Goal: Entertainment & Leisure: Browse casually

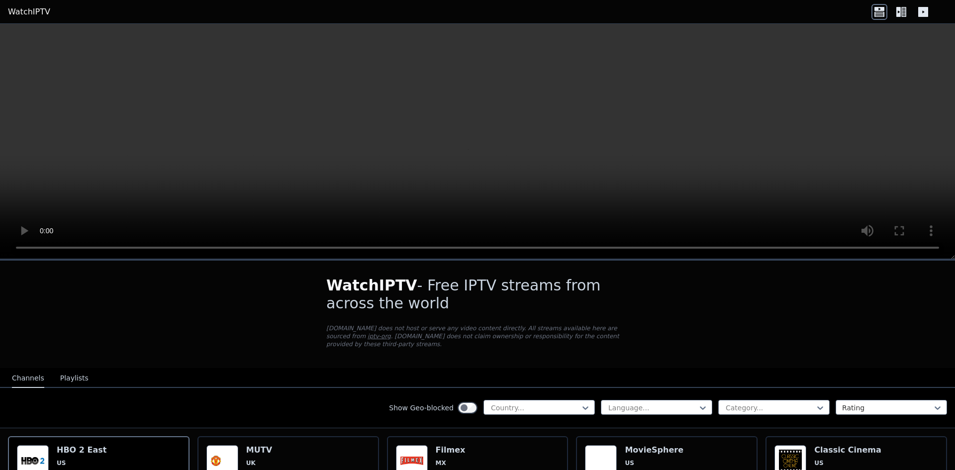
scroll to position [50, 0]
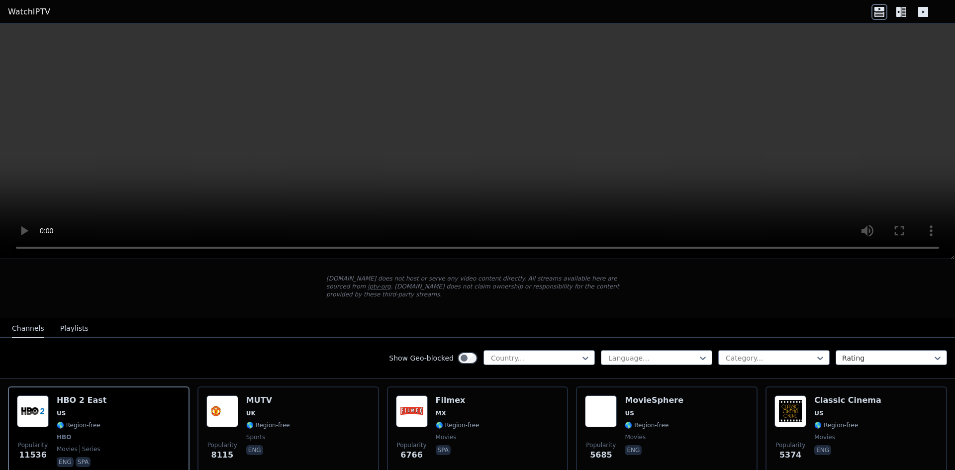
click at [74, 320] on button "Playlists" at bounding box center [74, 328] width 28 height 19
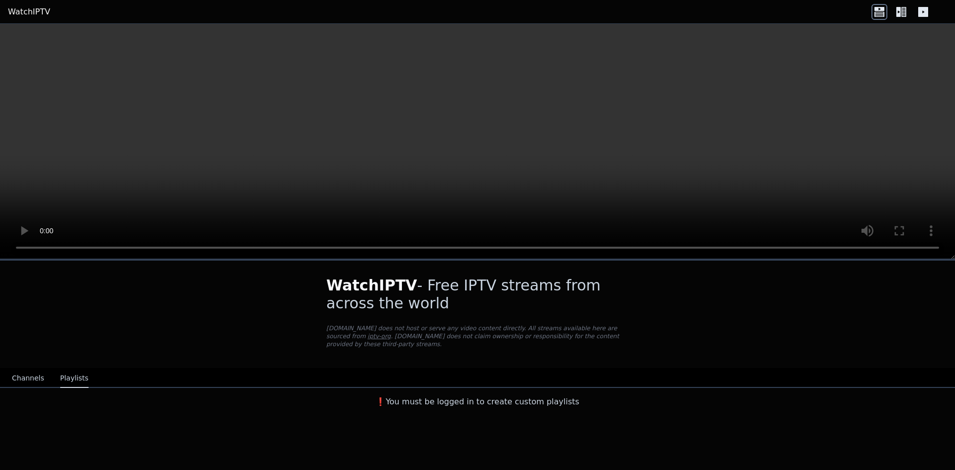
click at [17, 369] on button "Channels" at bounding box center [28, 378] width 32 height 19
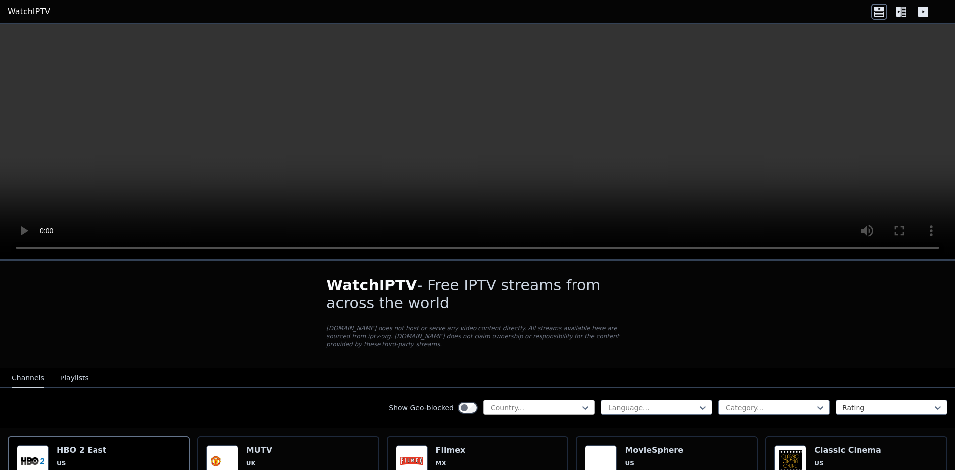
click at [529, 403] on div at bounding box center [535, 408] width 91 height 10
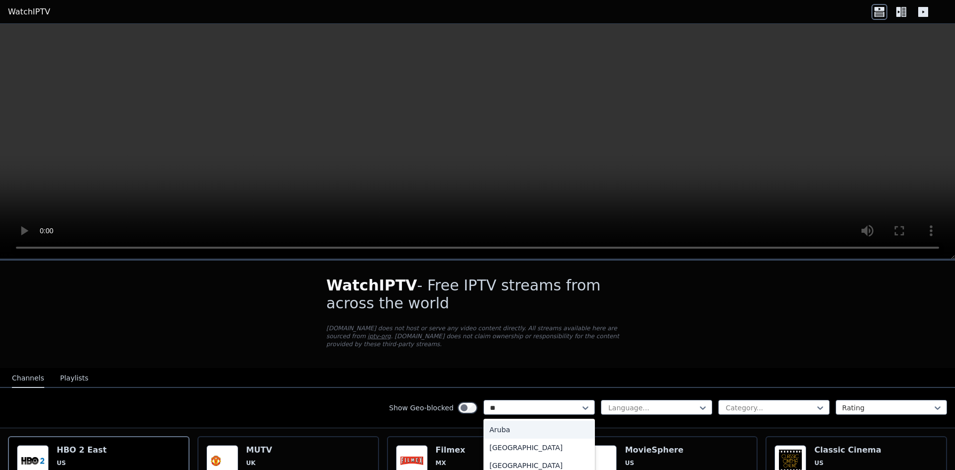
type input "***"
click at [509, 457] on div "[GEOGRAPHIC_DATA]" at bounding box center [539, 466] width 111 height 18
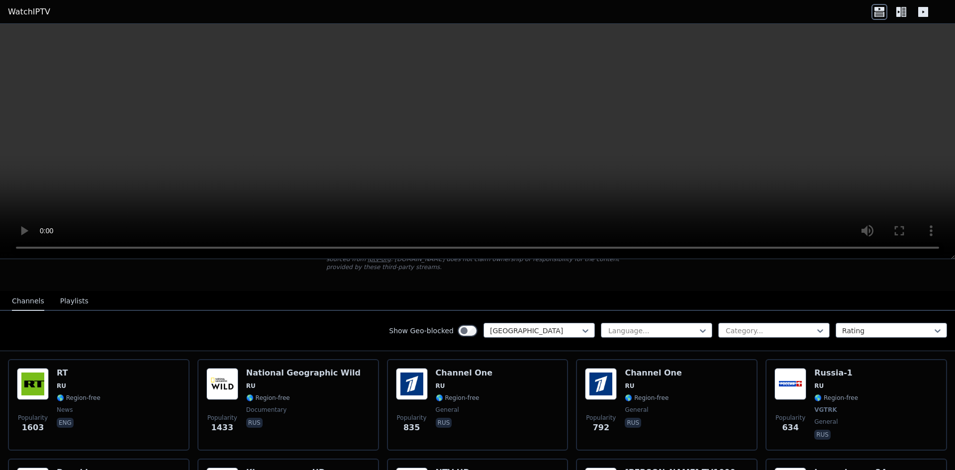
scroll to position [99, 0]
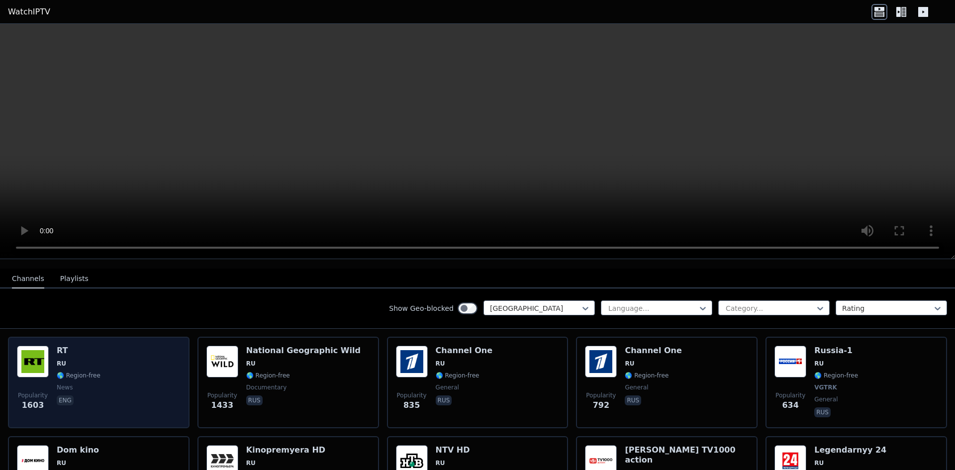
click at [123, 362] on div "Popularity 1603 RT RU 🌎 Region-free news eng" at bounding box center [99, 383] width 164 height 74
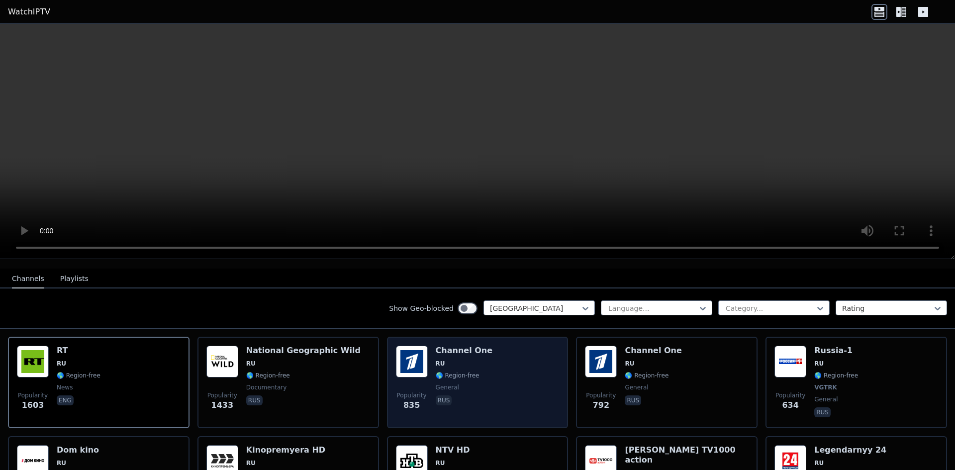
click at [517, 358] on div "Popularity 835 Channel One RU 🌎 Region-free general [DEMOGRAPHIC_DATA]" at bounding box center [478, 383] width 164 height 74
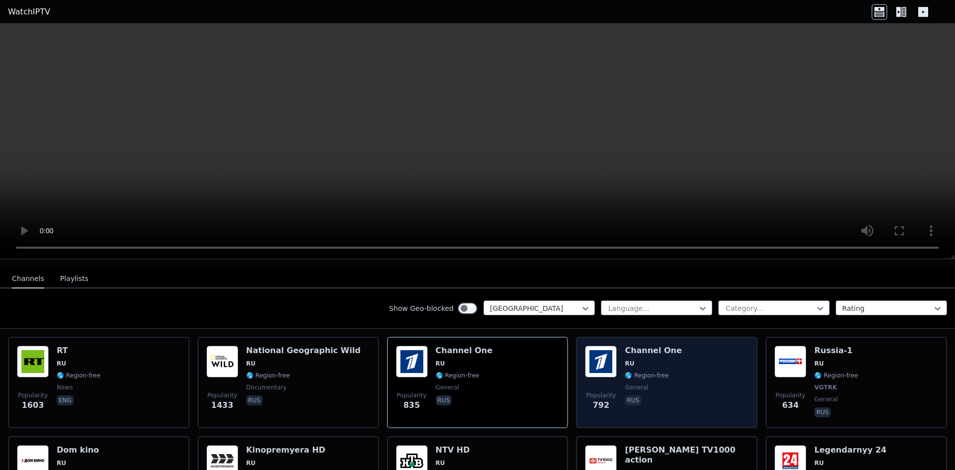
click at [709, 365] on div "Popularity 792 Channel One RU 🌎 Region-free general [DEMOGRAPHIC_DATA]" at bounding box center [667, 383] width 164 height 74
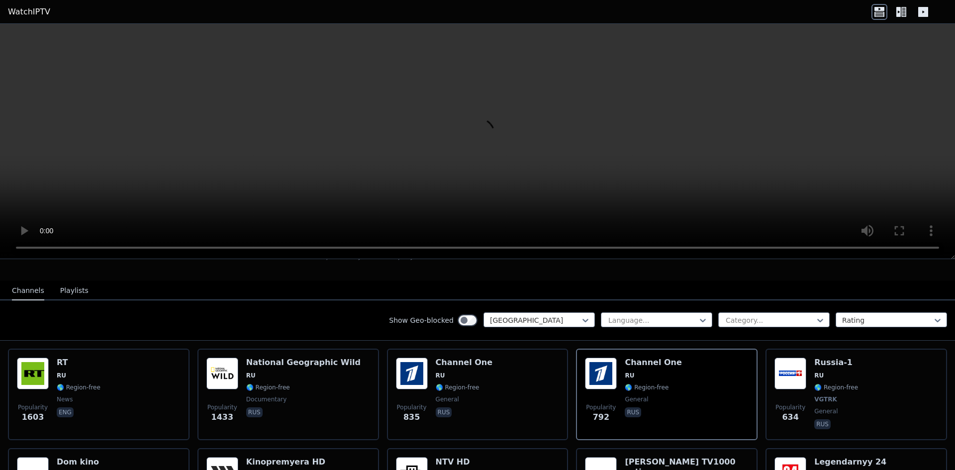
scroll to position [50, 0]
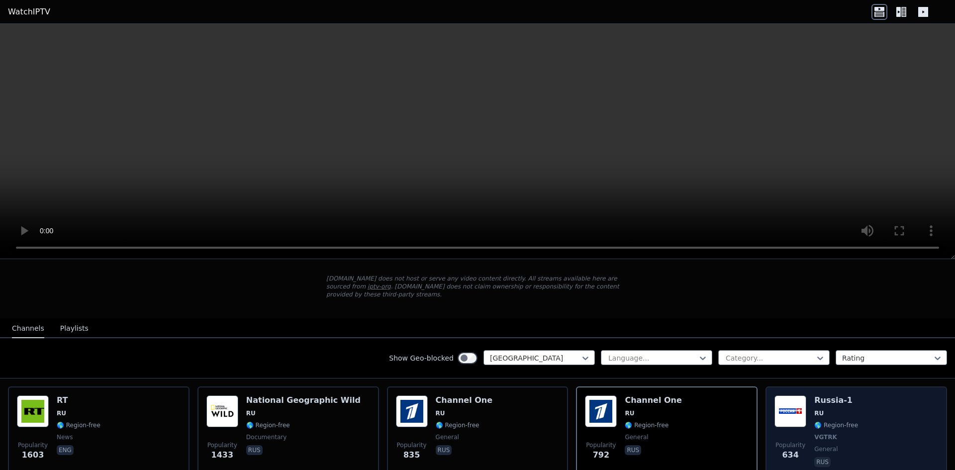
click at [867, 403] on div "Popularity 634 [GEOGRAPHIC_DATA]-1 RU 🌎 Region-free VGTRK general [DEMOGRAPHIC_…" at bounding box center [857, 432] width 164 height 74
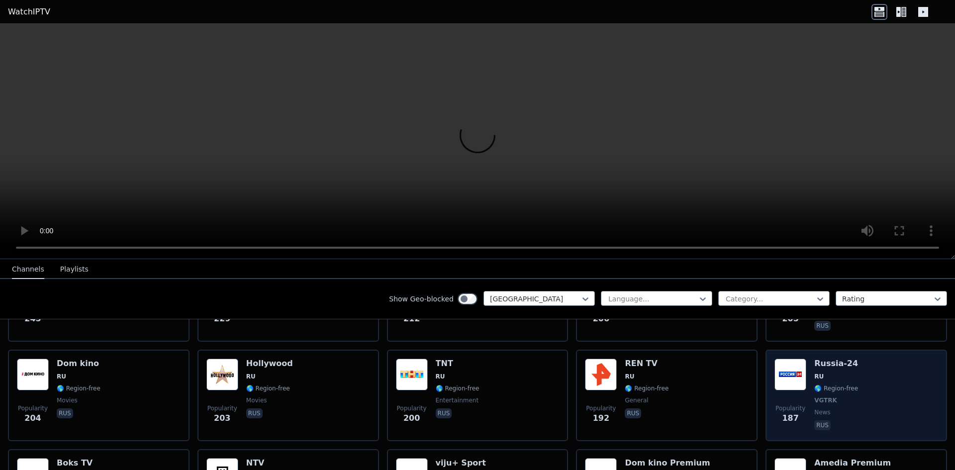
scroll to position [398, 0]
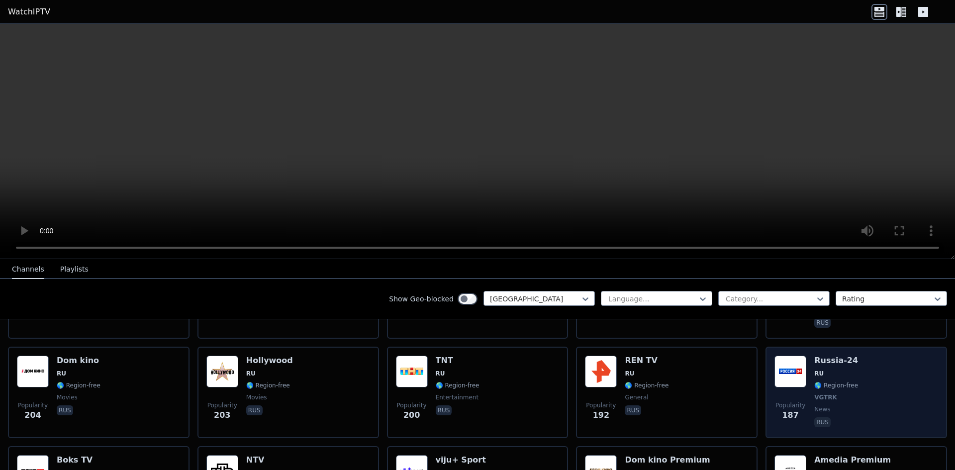
click at [861, 370] on div "Popularity 187 [GEOGRAPHIC_DATA]-24 RU 🌎 Region-free VGTRK news rus" at bounding box center [857, 393] width 164 height 74
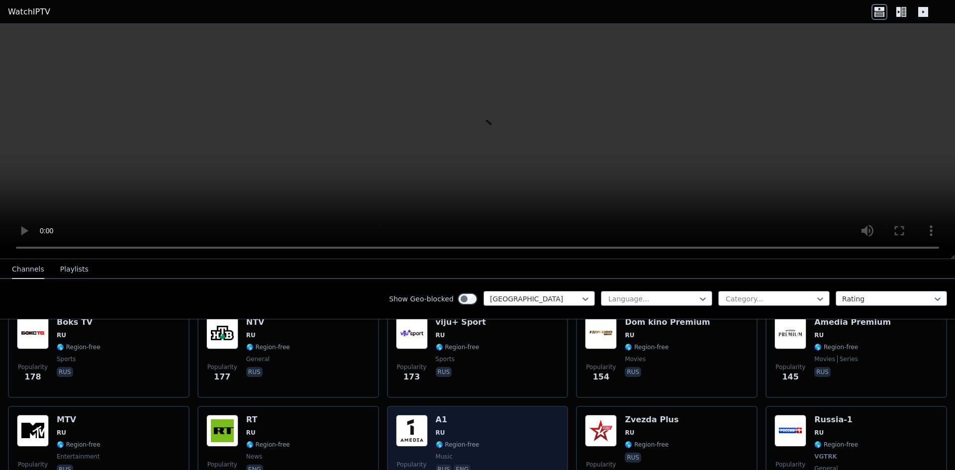
scroll to position [597, 0]
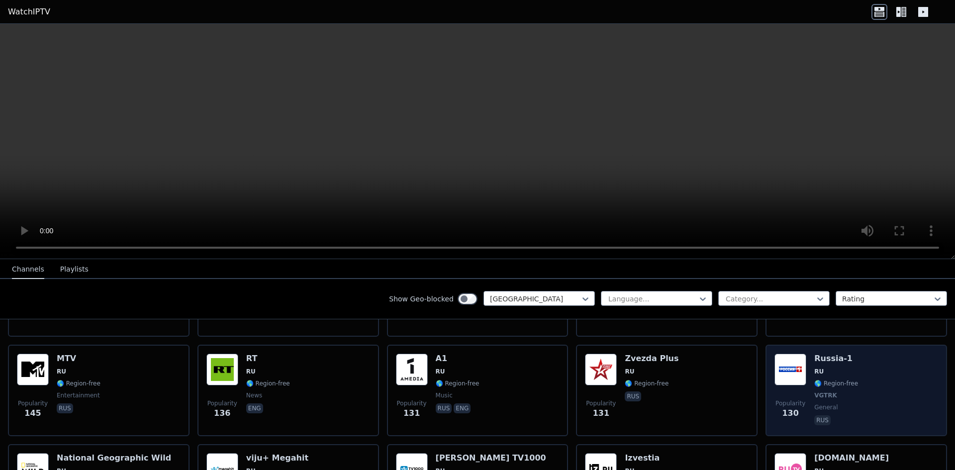
click at [924, 385] on div "Popularity 130 [GEOGRAPHIC_DATA]-1 RU 🌎 Region-free VGTRK general [DEMOGRAPHIC_…" at bounding box center [857, 391] width 164 height 74
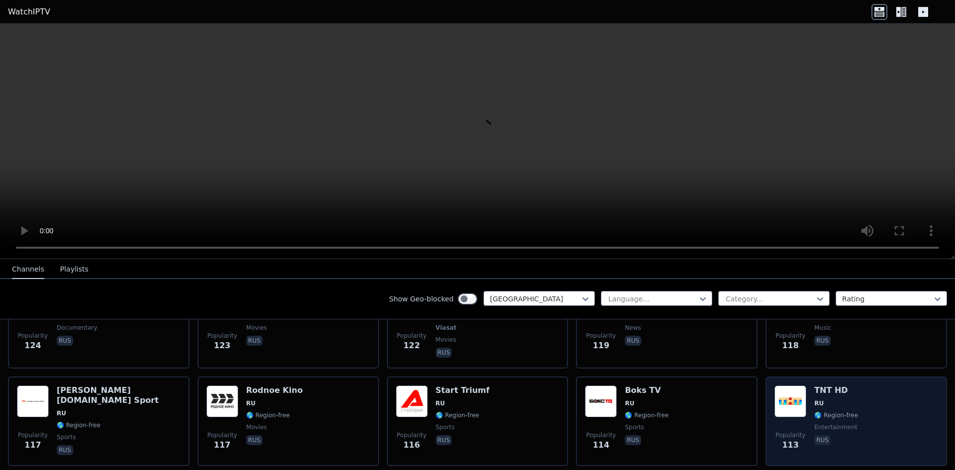
scroll to position [796, 0]
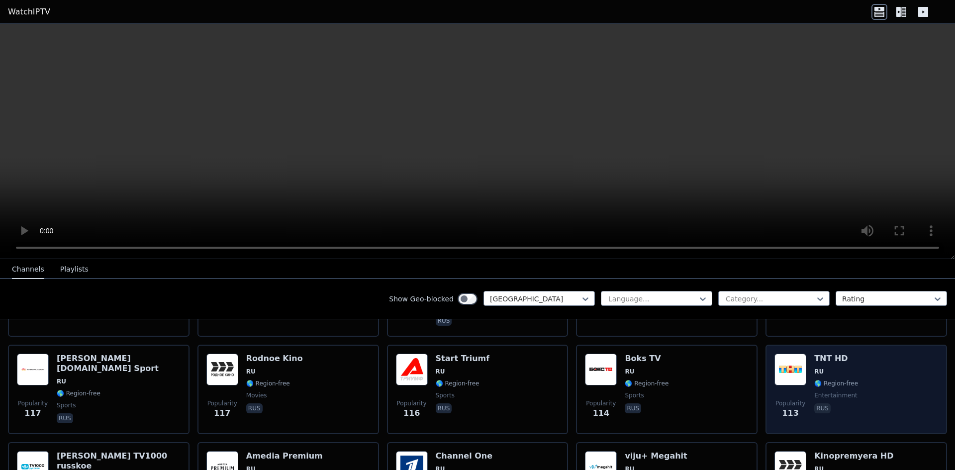
click at [890, 374] on div "Popularity 113 TNT HD RU 🌎 Region-free entertainment rus" at bounding box center [857, 390] width 164 height 72
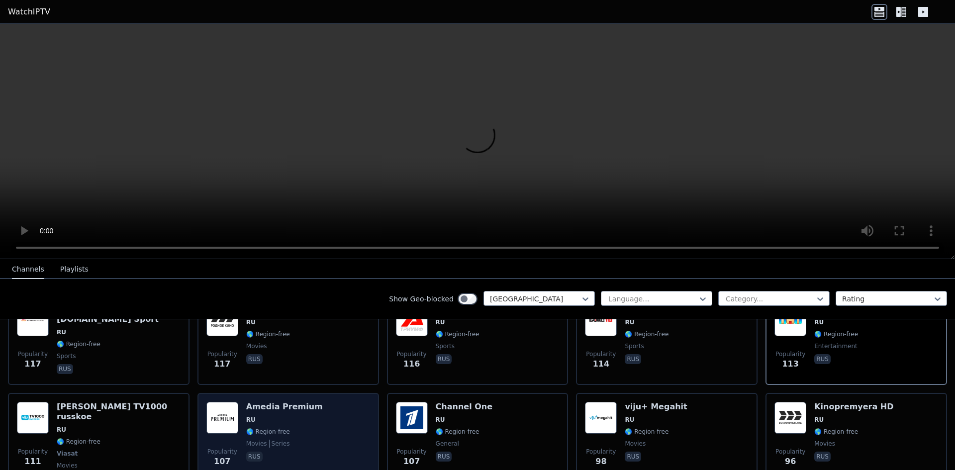
scroll to position [846, 0]
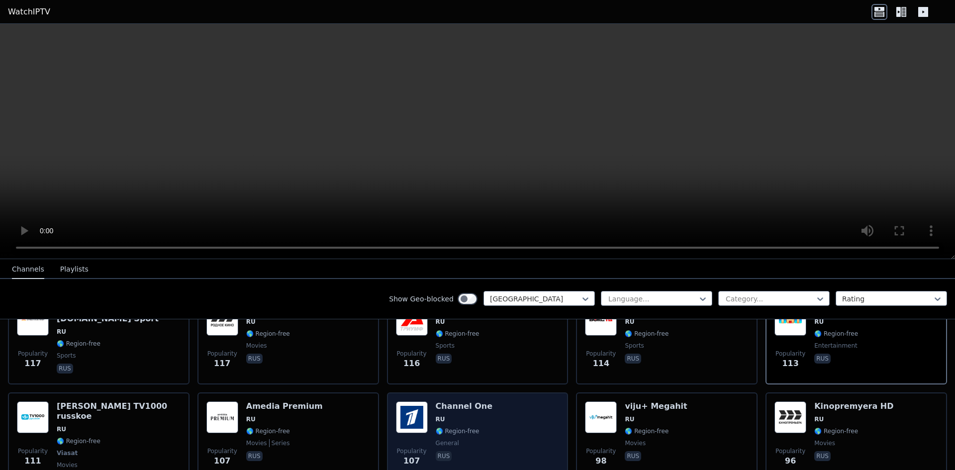
click at [522, 403] on div "Popularity 107 Channel One RU 🌎 Region-free general [DEMOGRAPHIC_DATA]" at bounding box center [478, 443] width 164 height 84
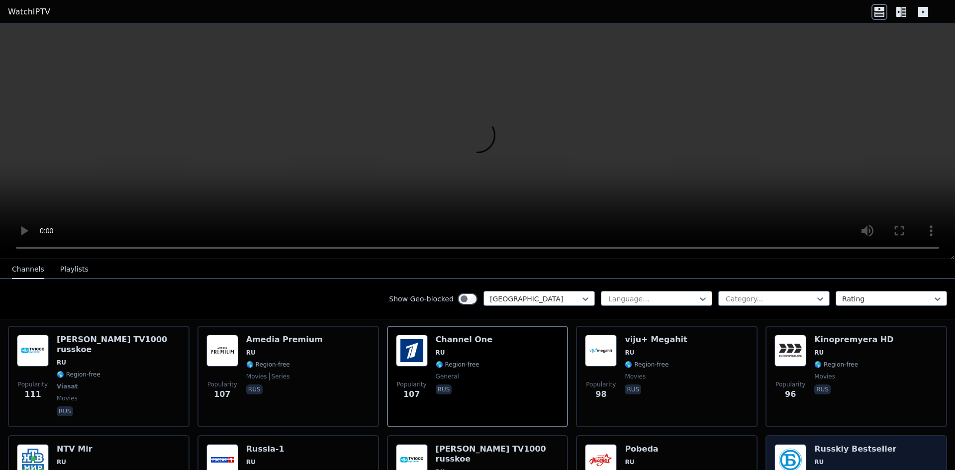
scroll to position [945, 0]
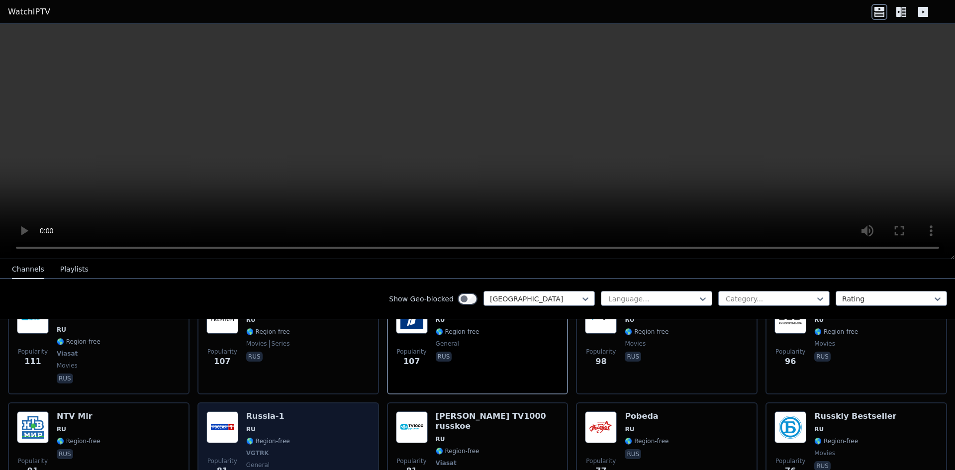
click at [296, 411] on div "Popularity 81 [GEOGRAPHIC_DATA]-1 RU 🌎 Region-free VGTRK general [DEMOGRAPHIC_D…" at bounding box center [288, 453] width 164 height 84
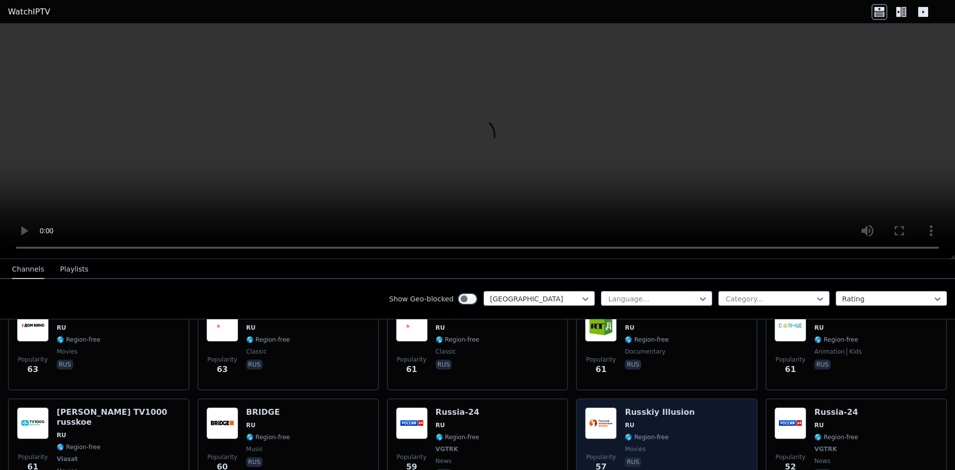
scroll to position [1393, 0]
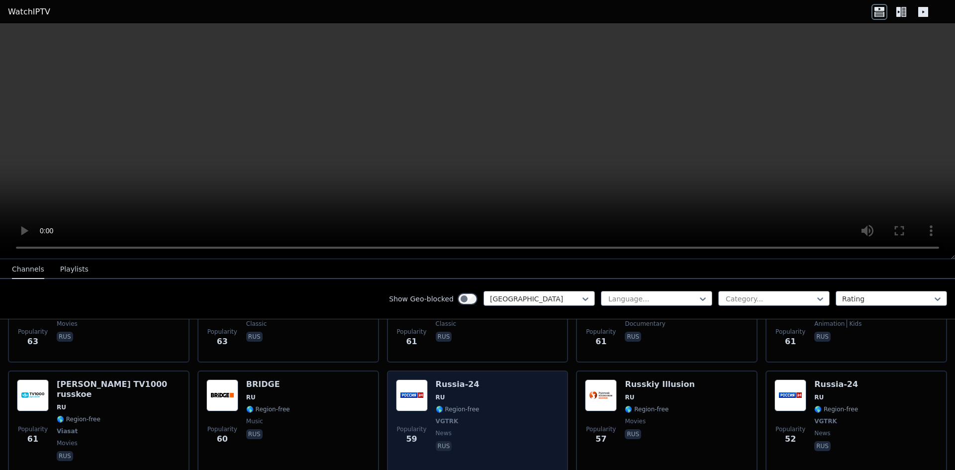
click at [516, 384] on div "Popularity 59 [GEOGRAPHIC_DATA]-24 RU 🌎 Region-free VGTRK news rus" at bounding box center [478, 422] width 164 height 84
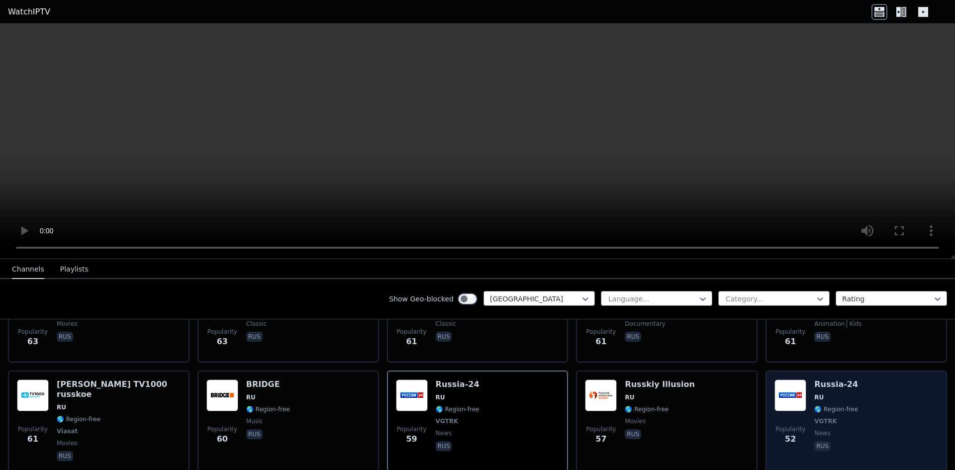
click at [884, 380] on div "Popularity 52 [GEOGRAPHIC_DATA]-24 RU 🌎 Region-free VGTRK news rus" at bounding box center [857, 422] width 164 height 84
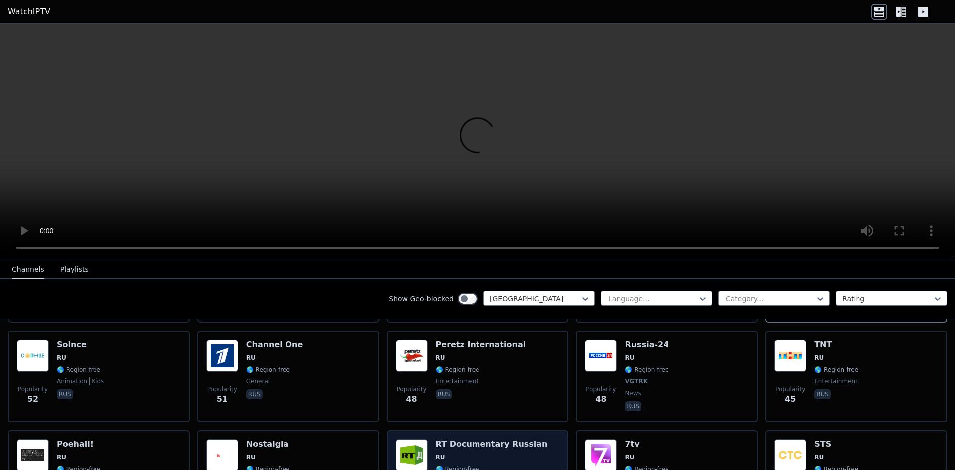
scroll to position [1492, 0]
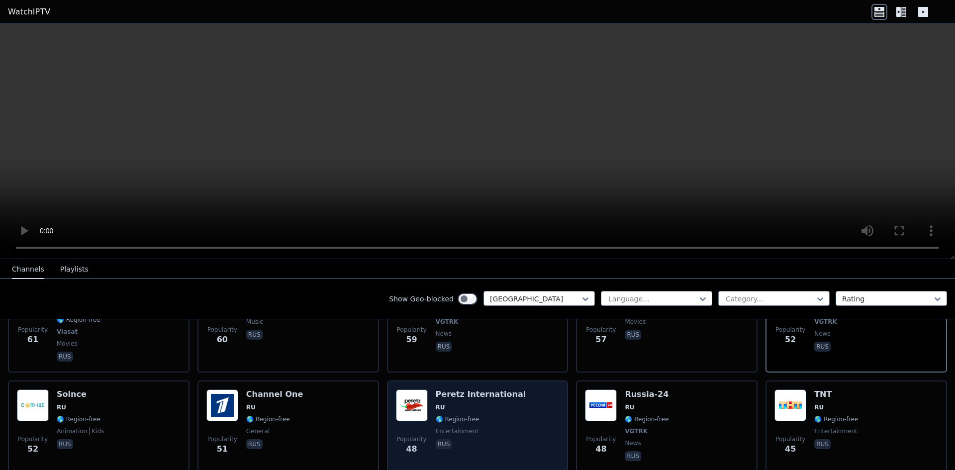
click at [531, 390] on div "Popularity 48 Peretz International RU 🌎 Region-free entertainment rus" at bounding box center [478, 427] width 164 height 74
